Goal: Task Accomplishment & Management: Manage account settings

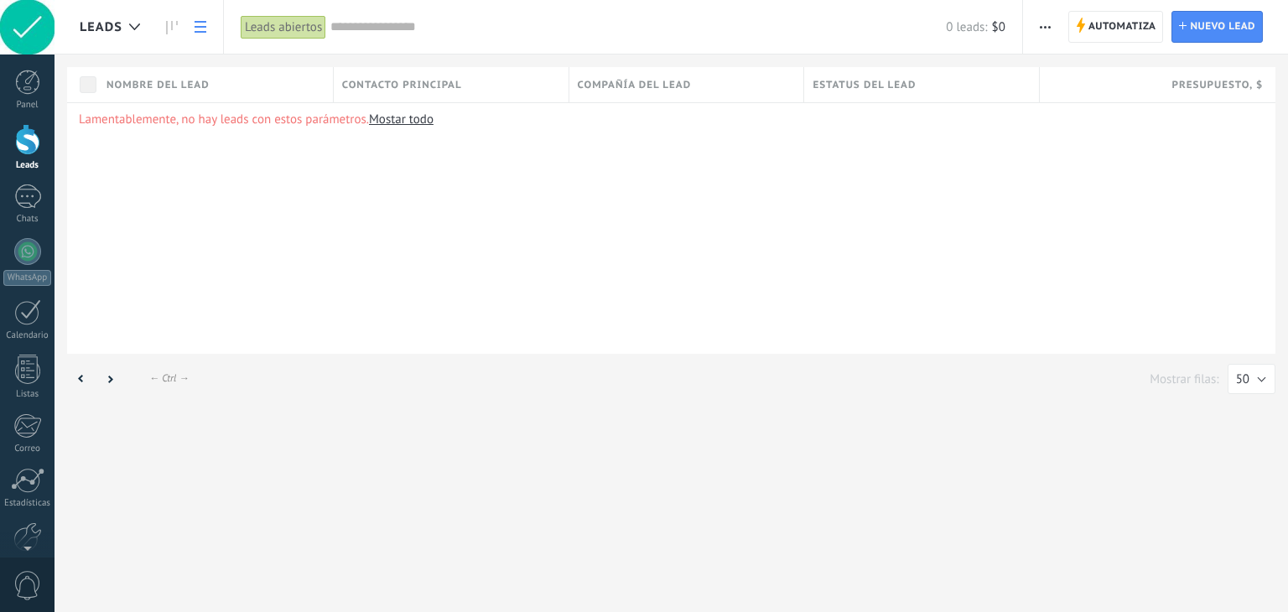
click at [27, 31] on div at bounding box center [27, 27] width 54 height 54
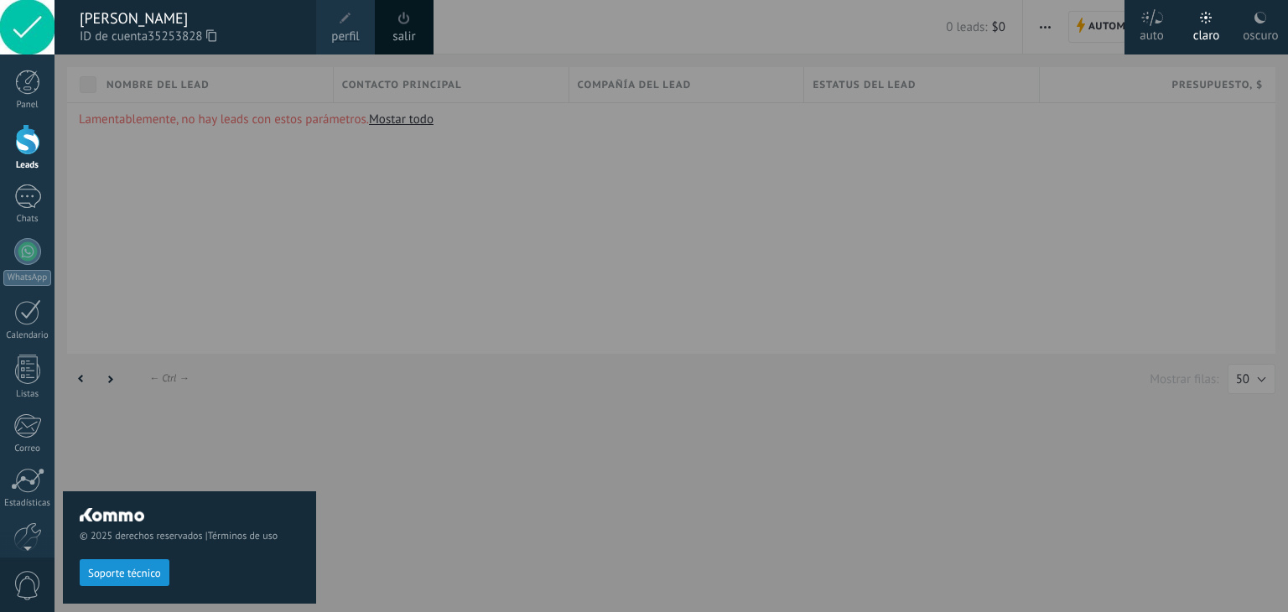
click at [445, 227] on div at bounding box center [698, 306] width 1288 height 612
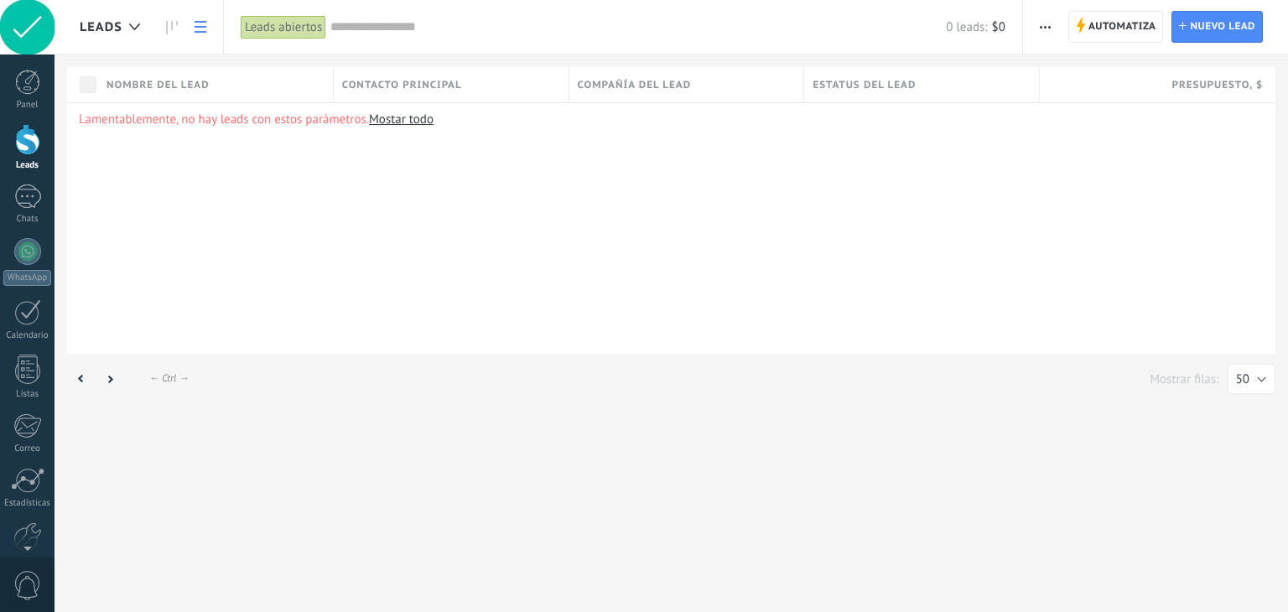
click at [17, 26] on div at bounding box center [27, 27] width 54 height 54
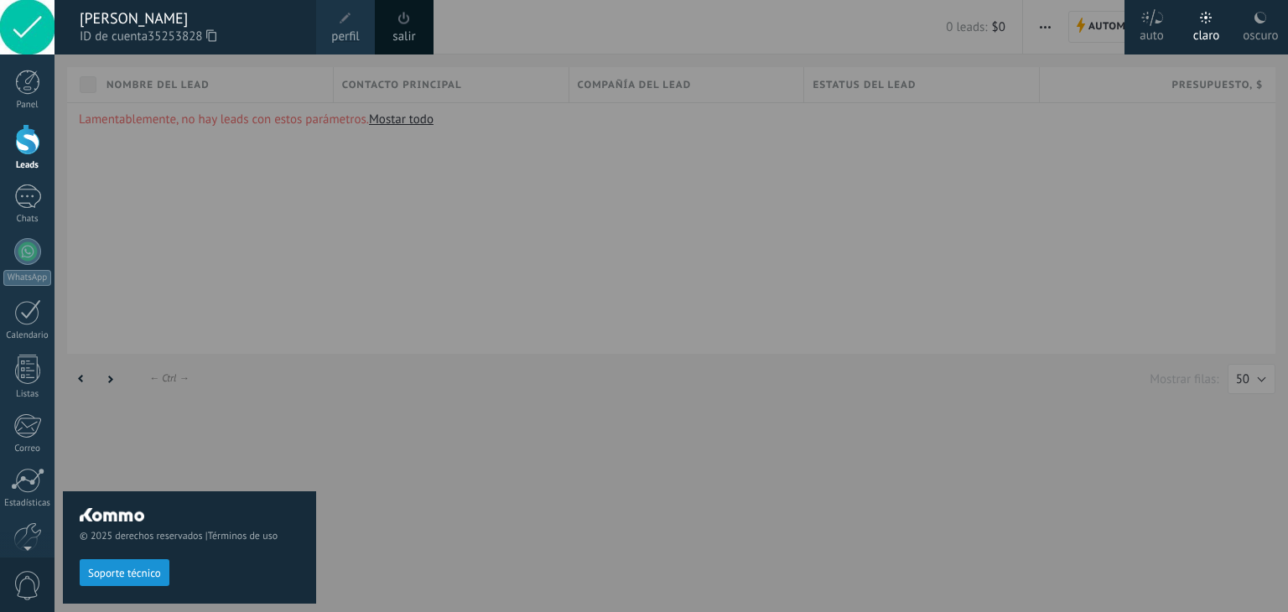
click at [393, 28] on link "salir" at bounding box center [403, 37] width 23 height 18
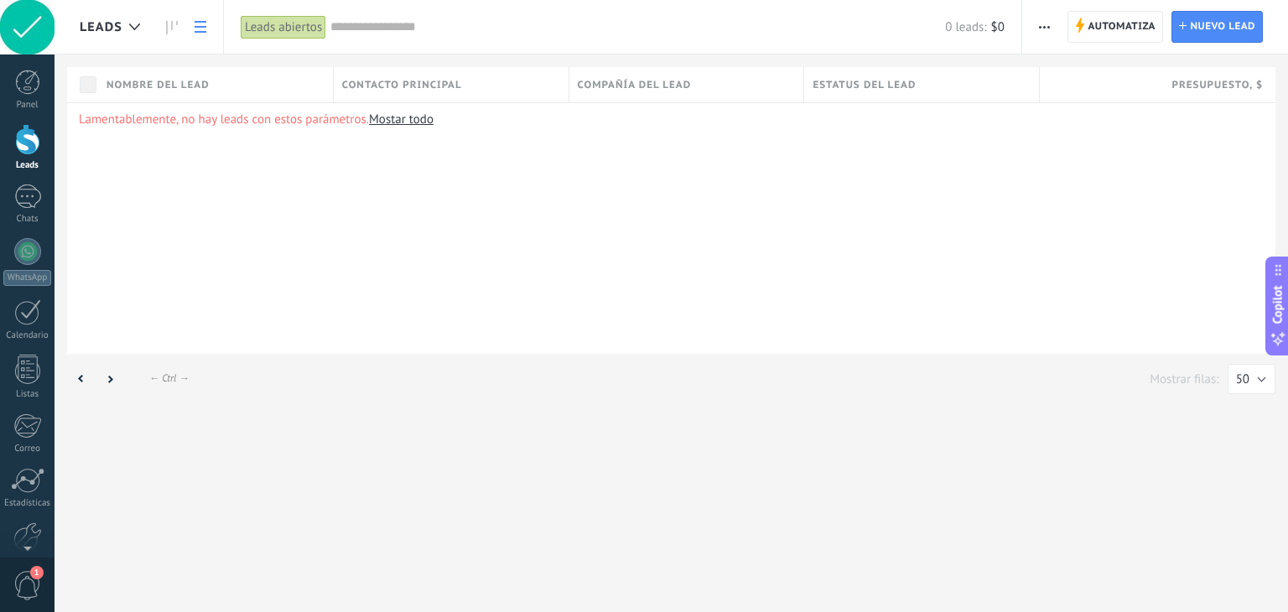
click at [36, 29] on div at bounding box center [27, 27] width 54 height 54
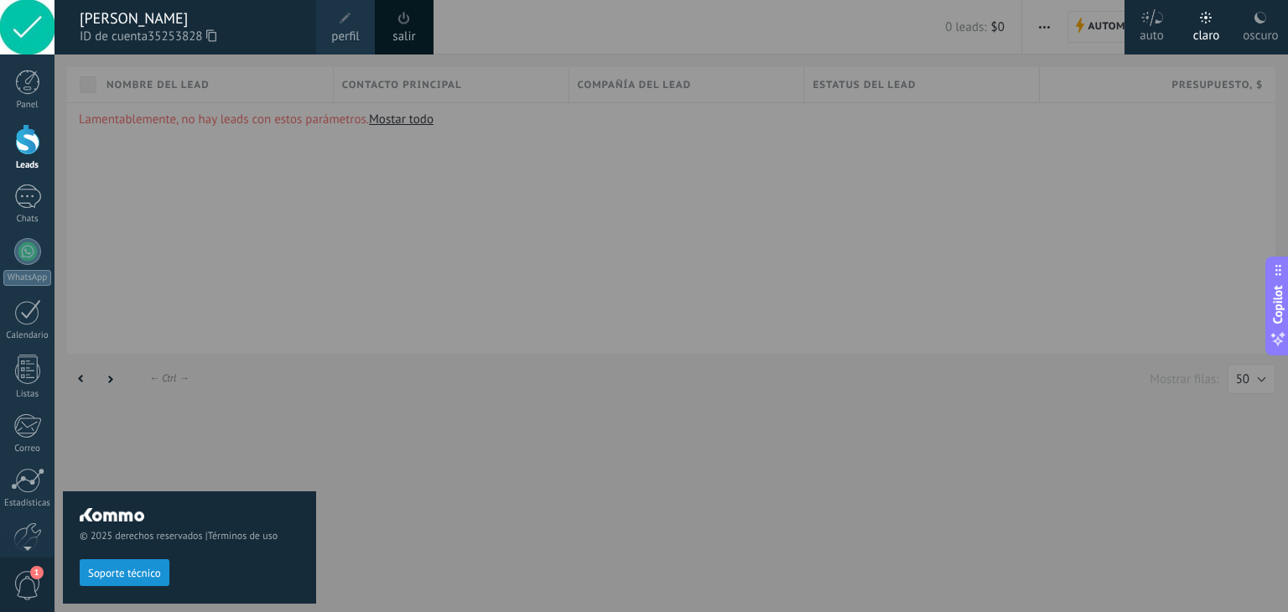
click at [417, 38] on div "salir" at bounding box center [404, 27] width 59 height 54
